Goal: Navigation & Orientation: Understand site structure

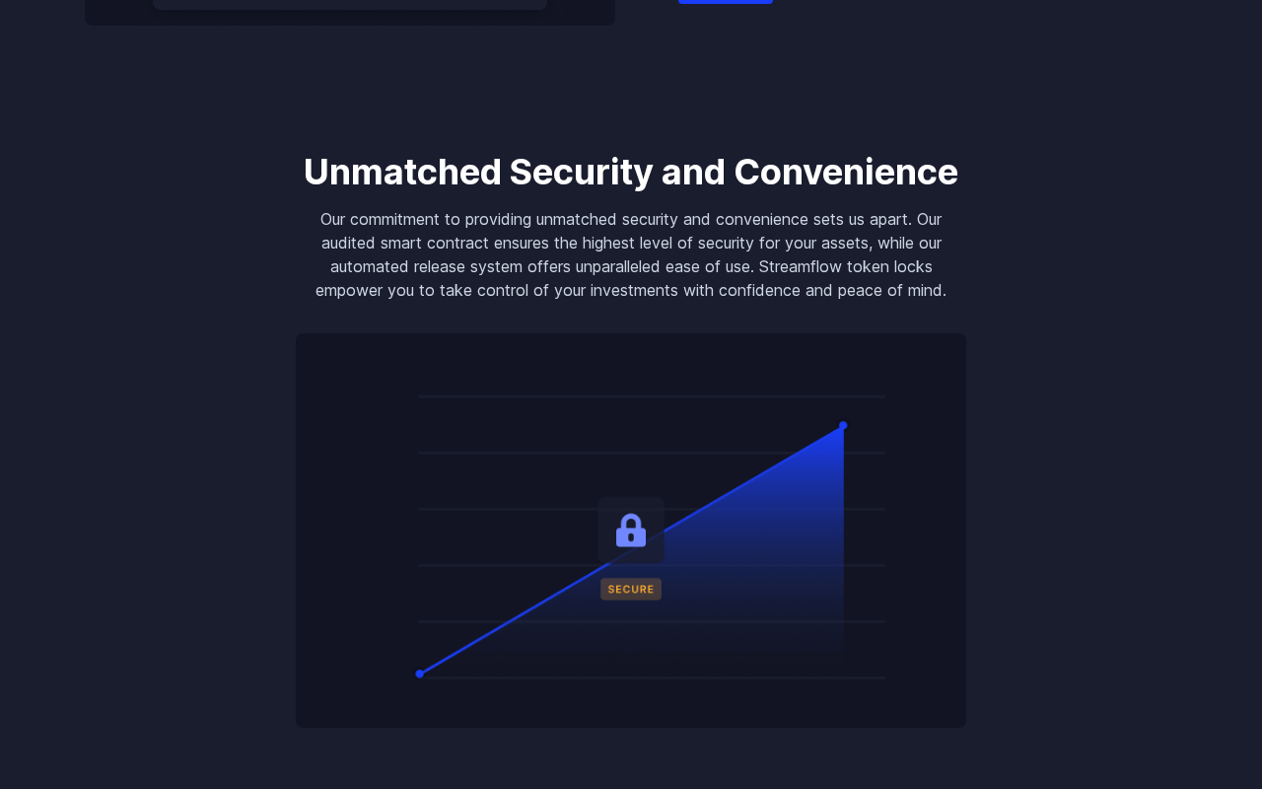
scroll to position [2989, 0]
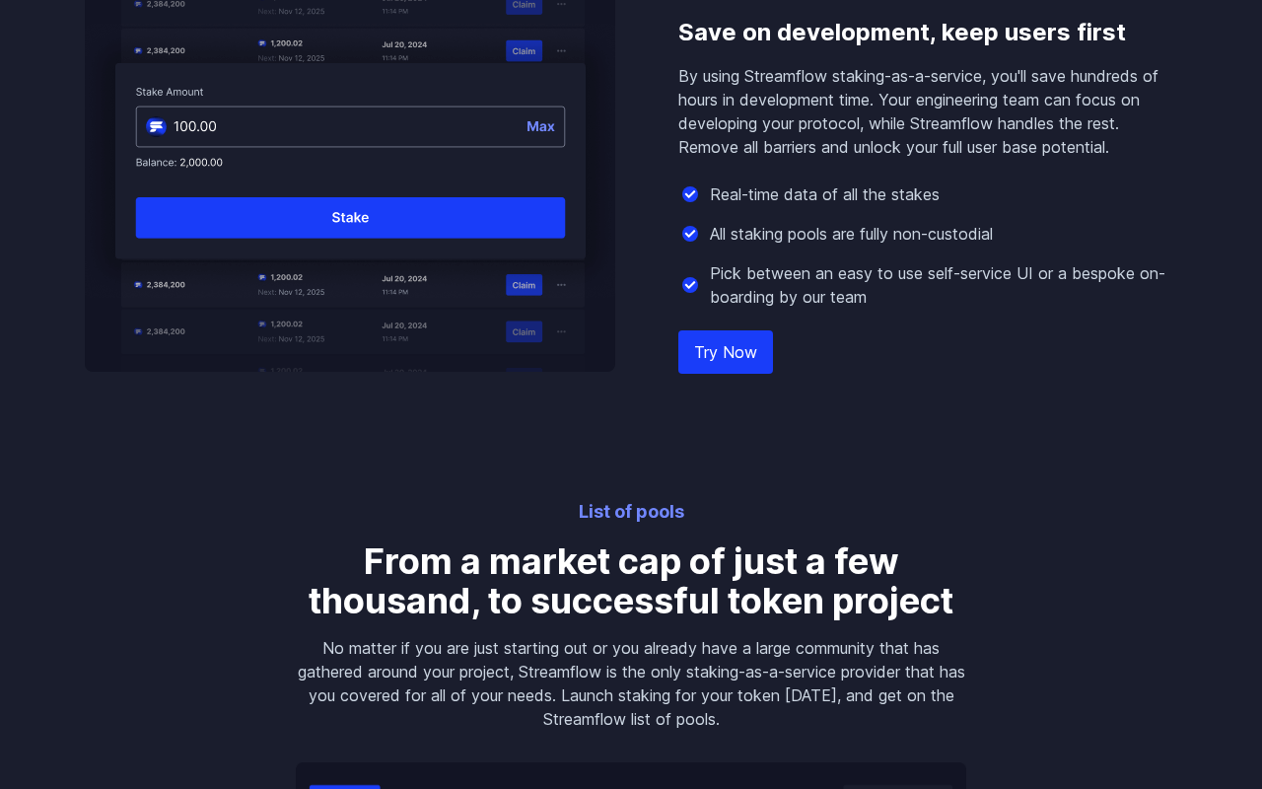
scroll to position [2989, 0]
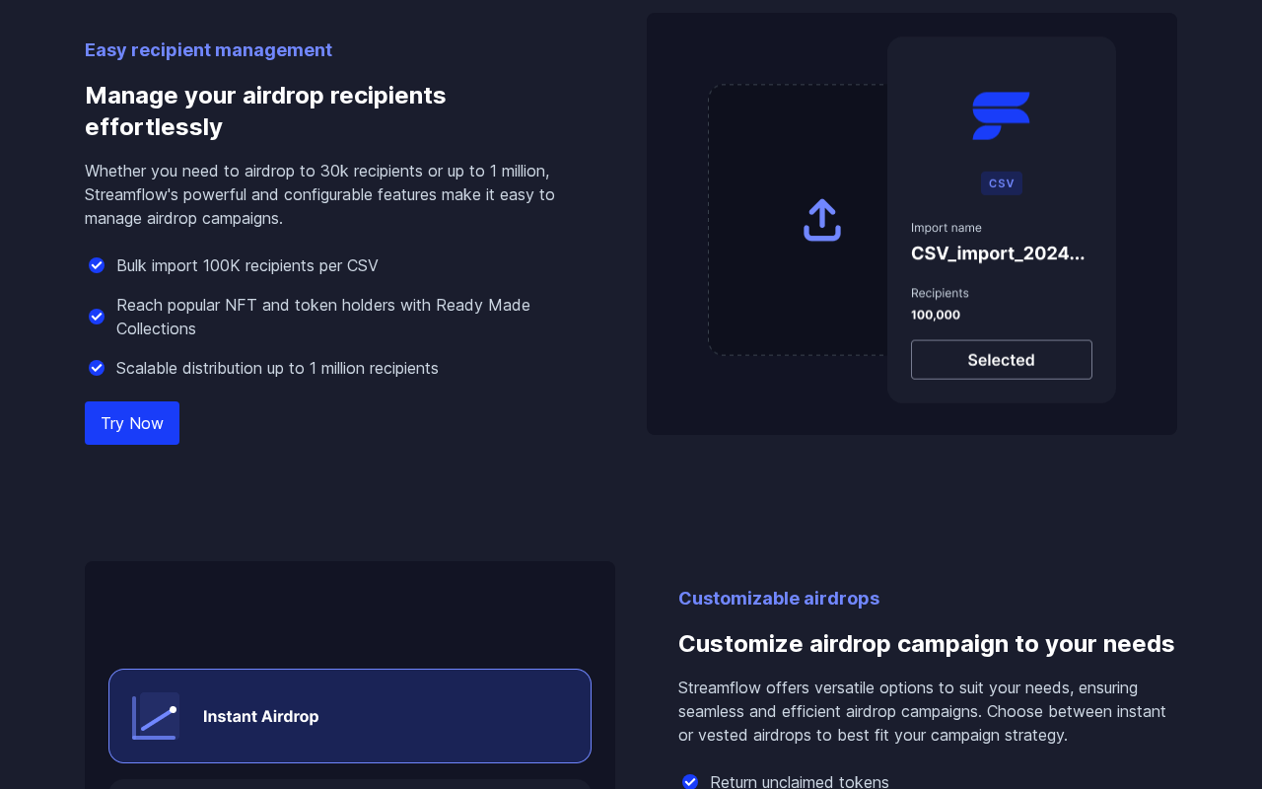
scroll to position [2241, 0]
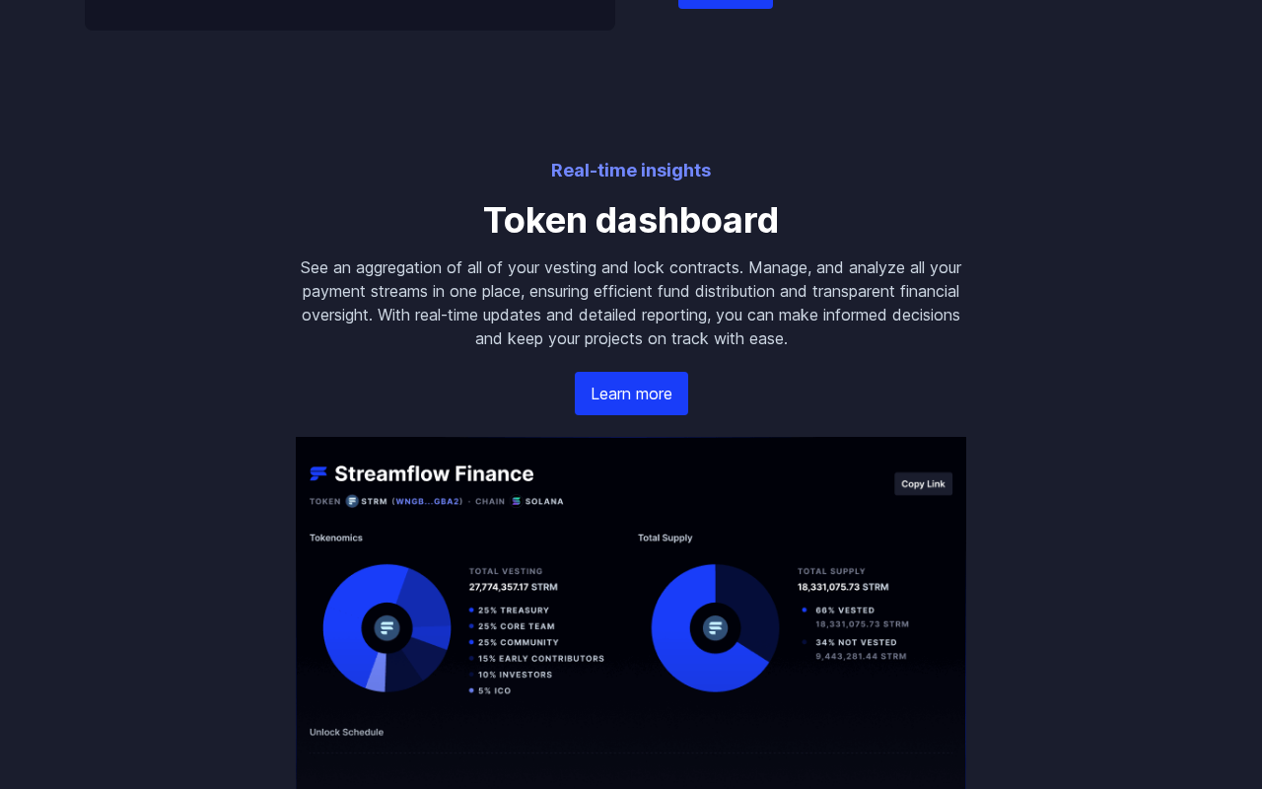
scroll to position [2989, 0]
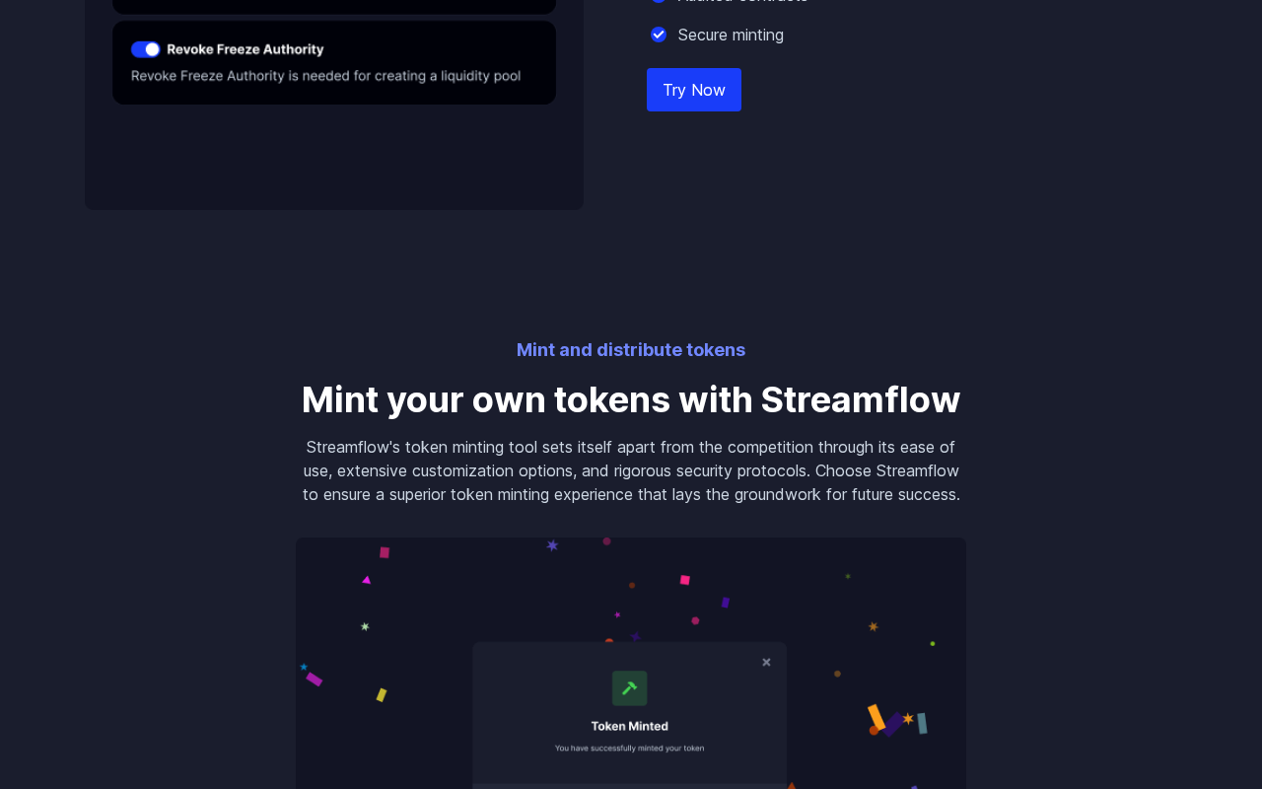
scroll to position [2989, 0]
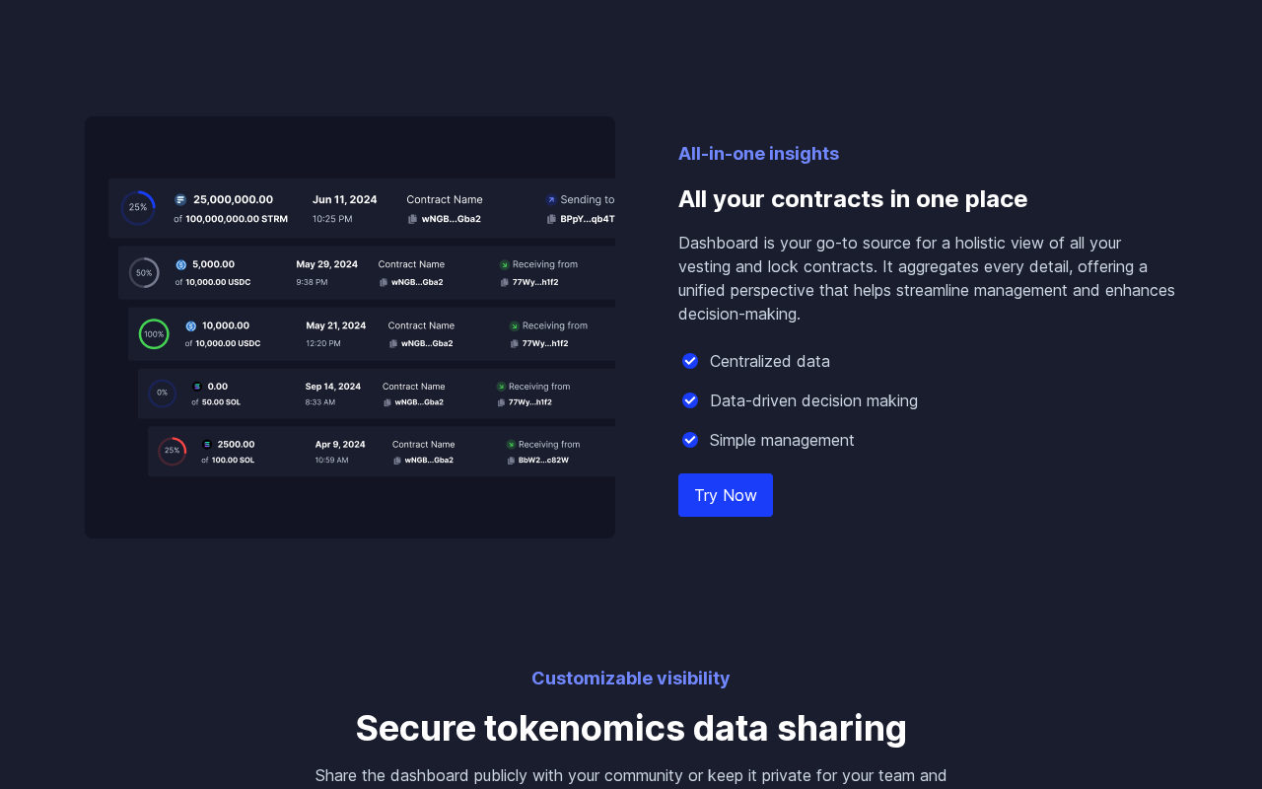
scroll to position [2989, 0]
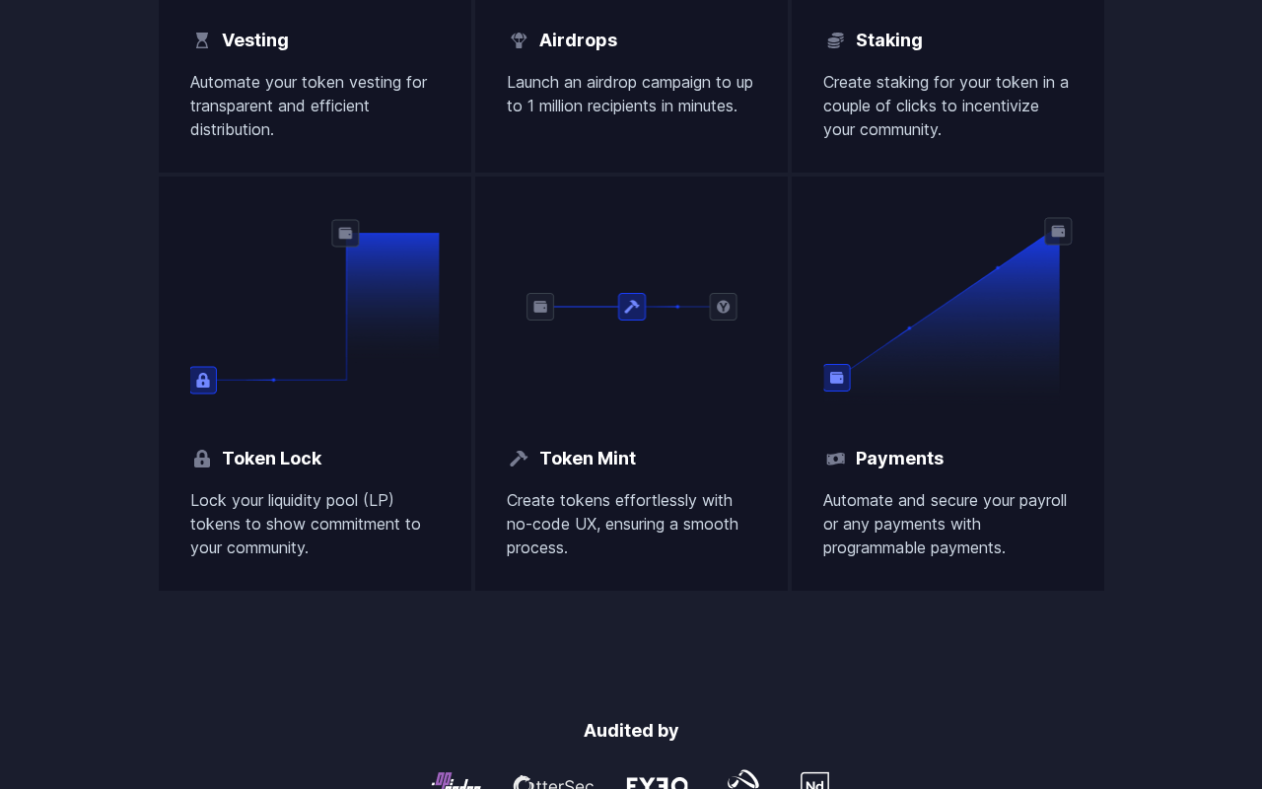
scroll to position [2989, 0]
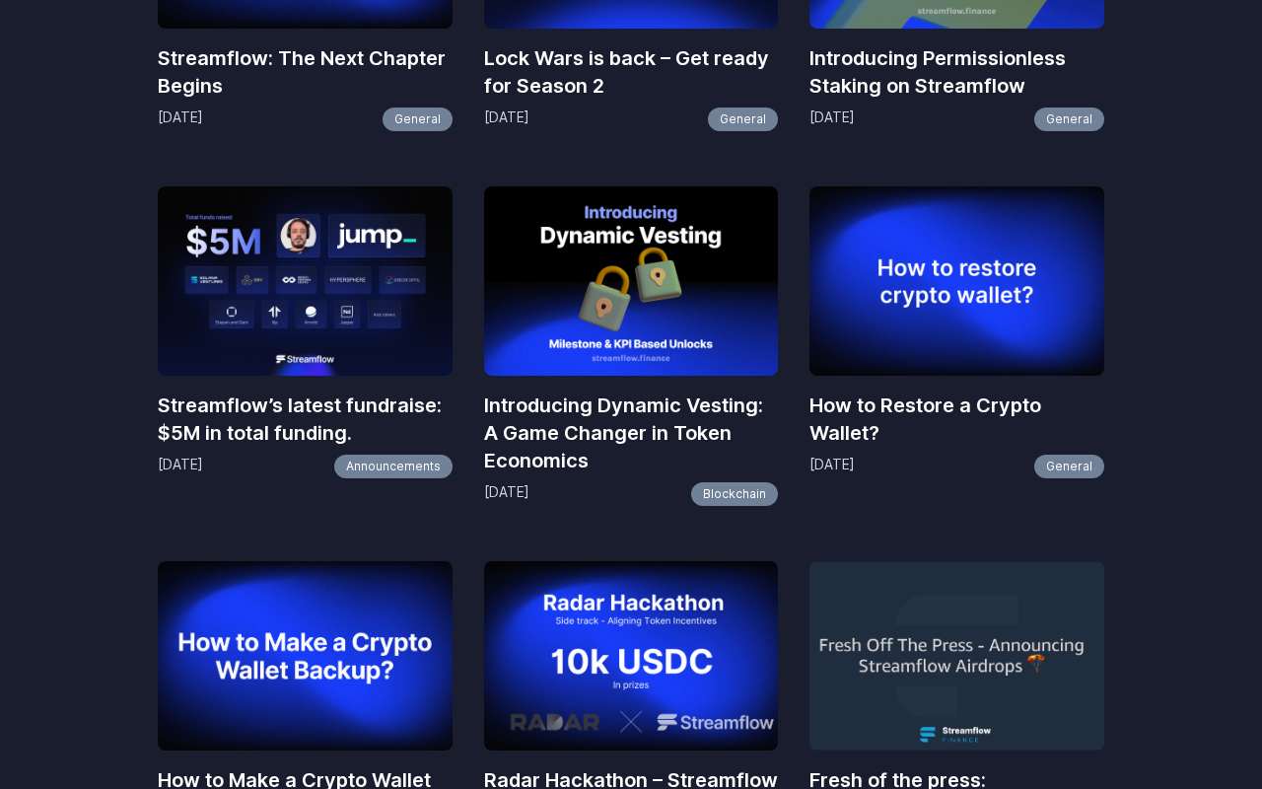
scroll to position [2241, 0]
